Goal: Task Accomplishment & Management: Complete application form

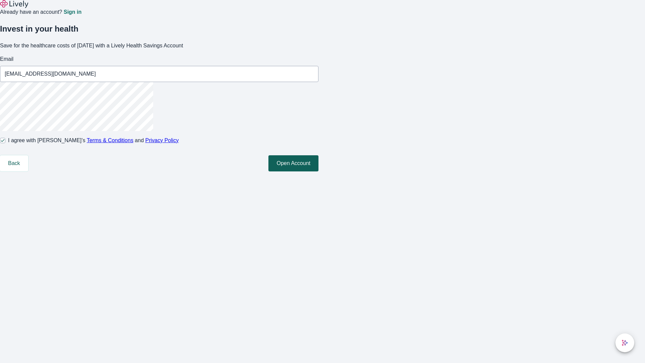
click at [318, 171] on button "Open Account" at bounding box center [293, 163] width 50 height 16
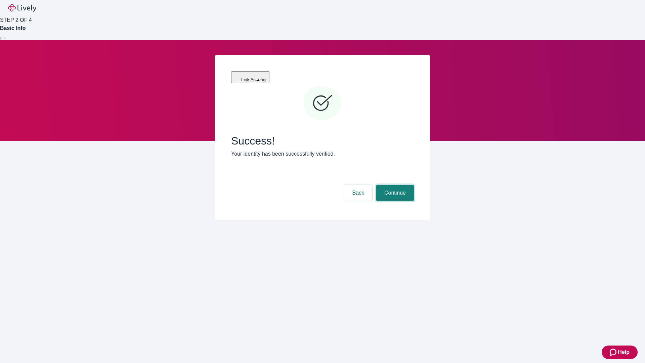
click at [394, 185] on button "Continue" at bounding box center [395, 193] width 38 height 16
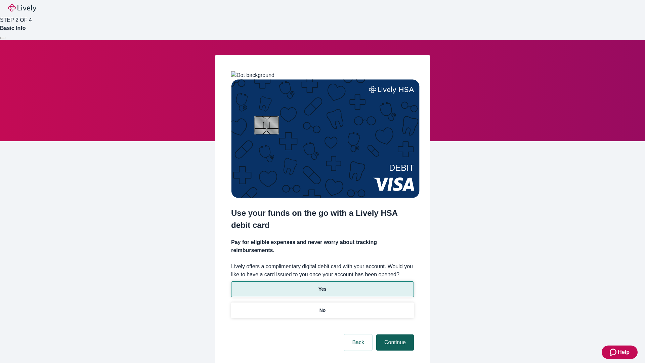
click at [322, 307] on p "No" at bounding box center [322, 310] width 6 height 7
click at [394, 334] on button "Continue" at bounding box center [395, 342] width 38 height 16
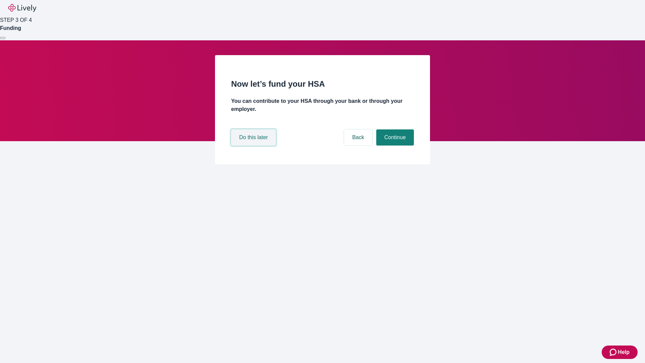
click at [254, 145] on button "Do this later" at bounding box center [253, 137] width 45 height 16
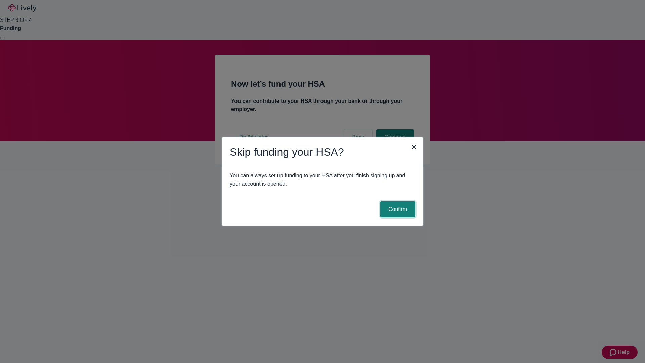
click at [397, 209] on button "Confirm" at bounding box center [397, 209] width 35 height 16
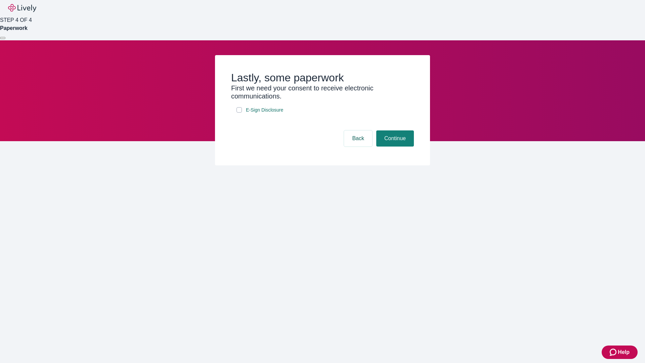
click at [239, 112] on input "E-Sign Disclosure" at bounding box center [238, 109] width 5 height 5
checkbox input "true"
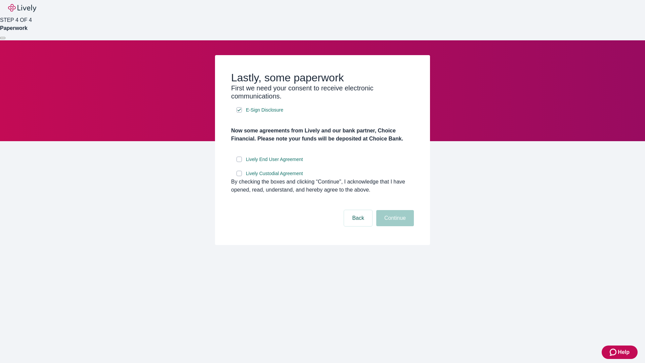
click at [239, 162] on input "Lively End User Agreement" at bounding box center [238, 158] width 5 height 5
checkbox input "true"
click at [239, 176] on input "Lively Custodial Agreement" at bounding box center [238, 173] width 5 height 5
checkbox input "true"
click at [394, 226] on button "Continue" at bounding box center [395, 218] width 38 height 16
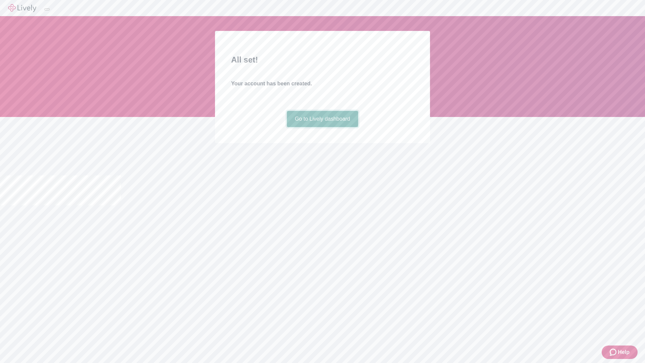
click at [322, 127] on link "Go to Lively dashboard" at bounding box center [323, 119] width 72 height 16
